Goal: Task Accomplishment & Management: Manage account settings

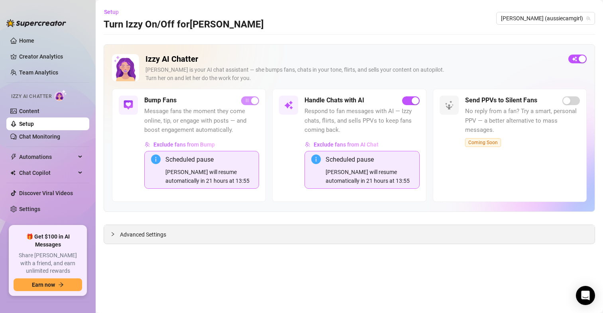
click at [142, 239] on span "Advanced Settings" at bounding box center [143, 234] width 46 height 9
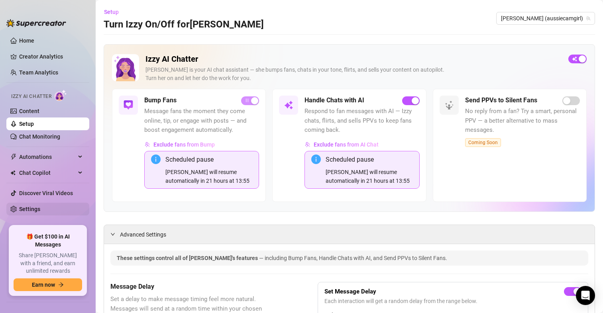
click at [31, 209] on link "Settings" at bounding box center [29, 209] width 21 height 6
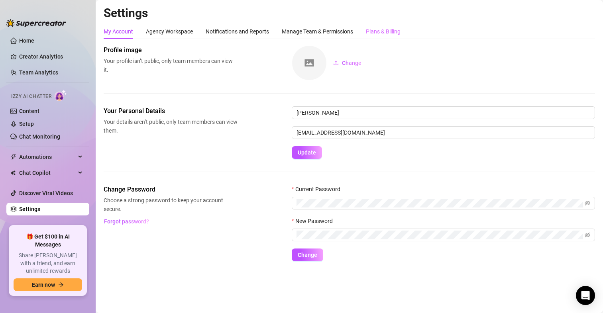
click at [390, 25] on div "Plans & Billing" at bounding box center [383, 31] width 35 height 15
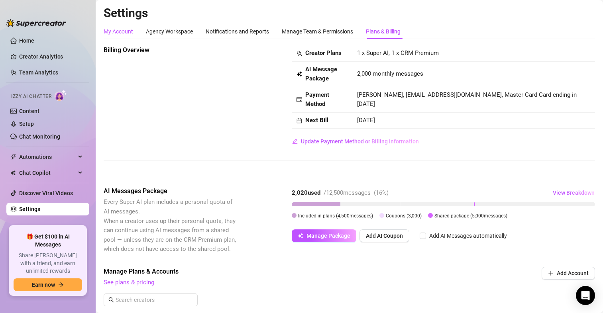
click at [119, 27] on div "My Account" at bounding box center [118, 31] width 29 height 9
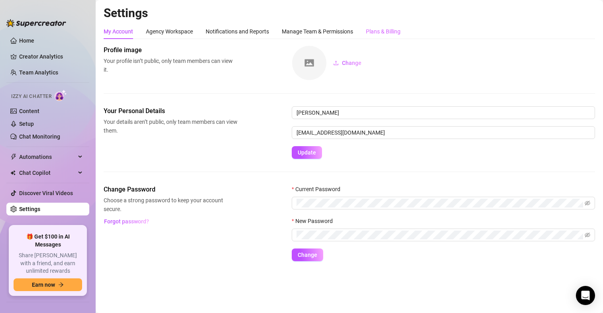
click at [397, 24] on div "Plans & Billing" at bounding box center [383, 31] width 35 height 15
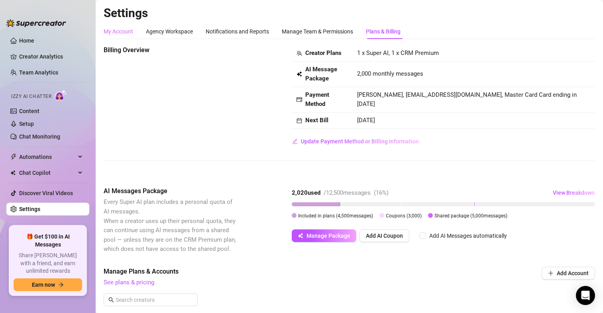
click at [121, 26] on div "My Account" at bounding box center [118, 31] width 29 height 15
